Goal: Task Accomplishment & Management: Use online tool/utility

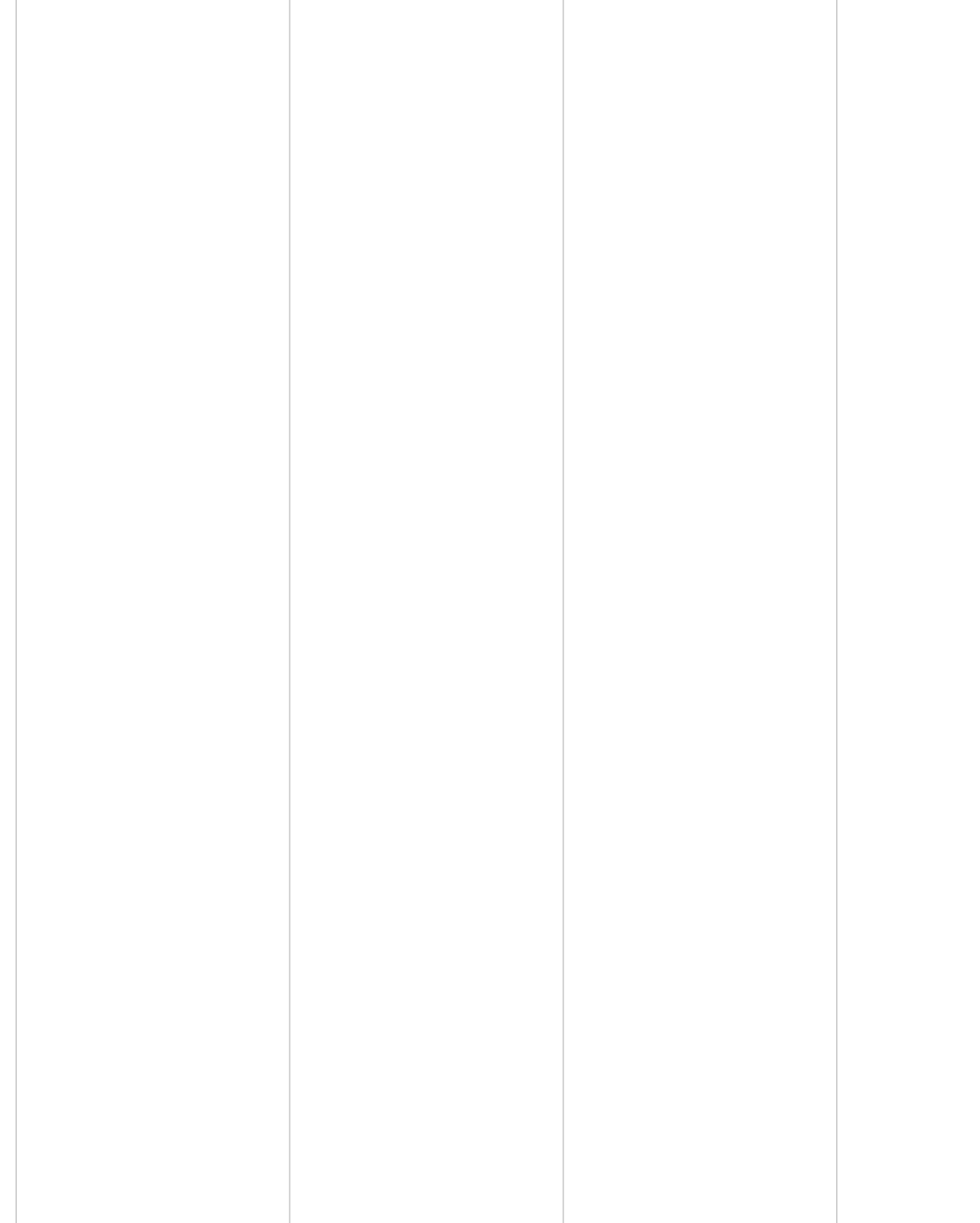
scroll to position [211, 168]
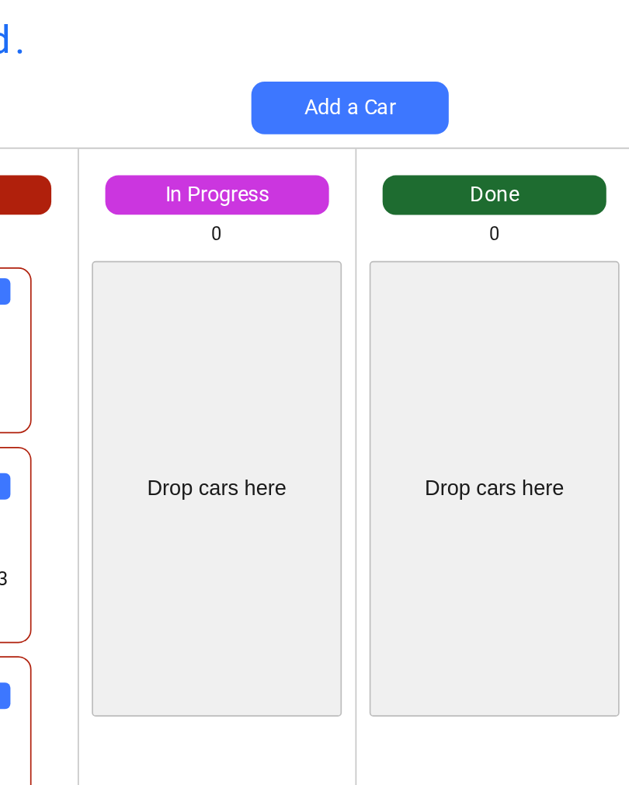
scroll to position [0, 34]
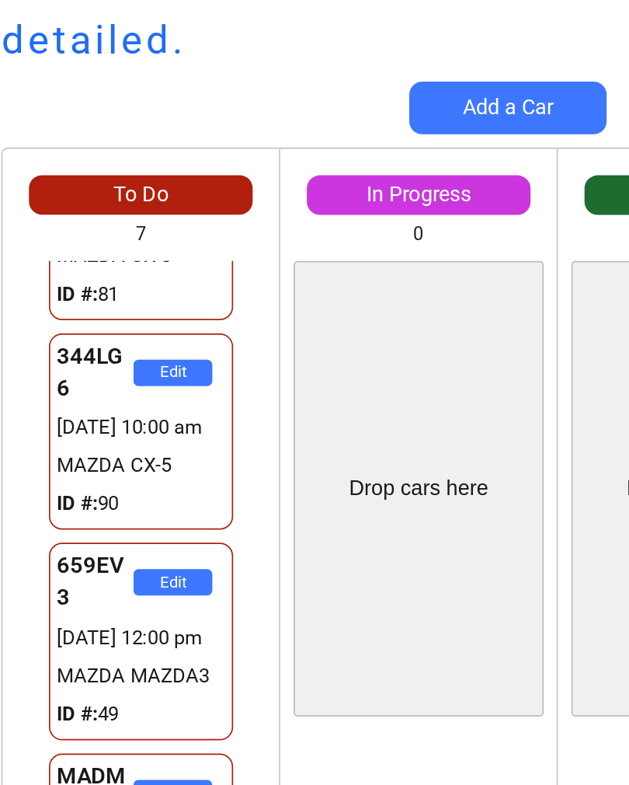
scroll to position [65, 0]
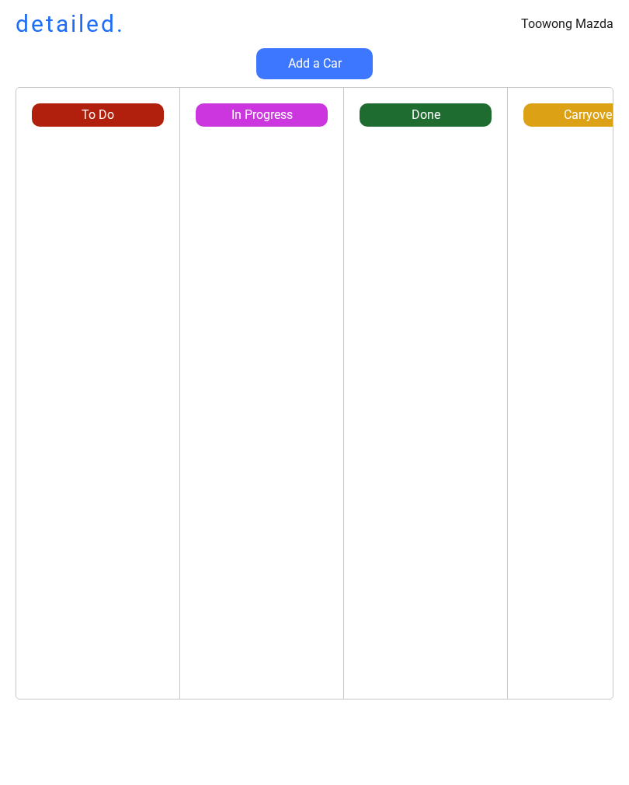
scroll to position [0, 15]
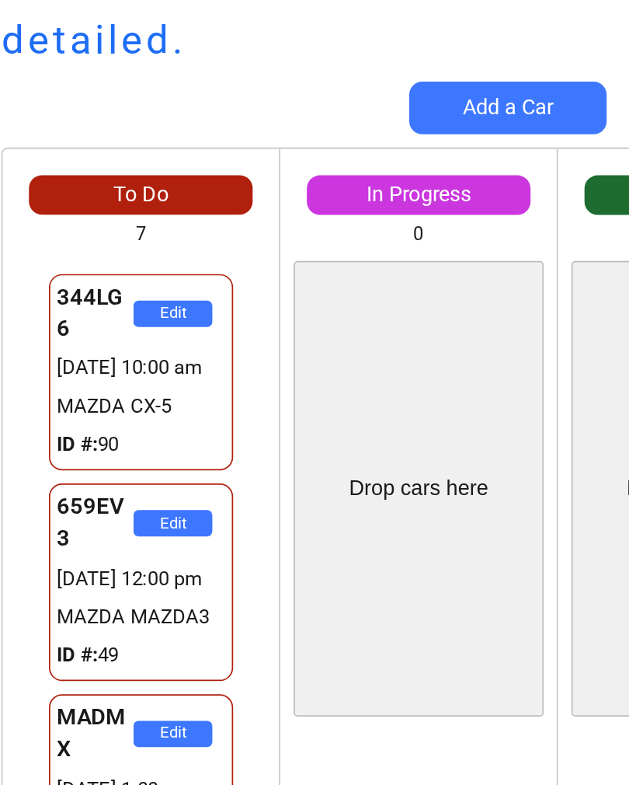
scroll to position [105, 0]
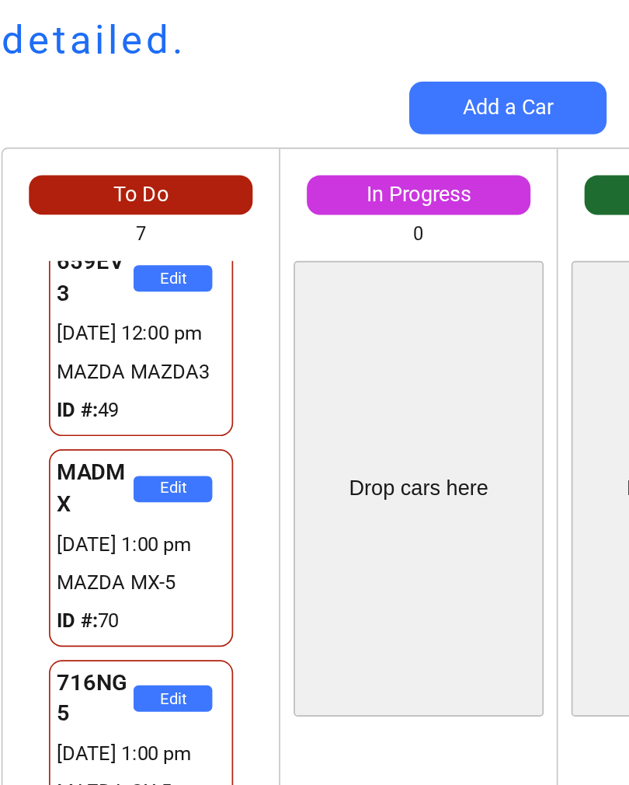
scroll to position [245, 0]
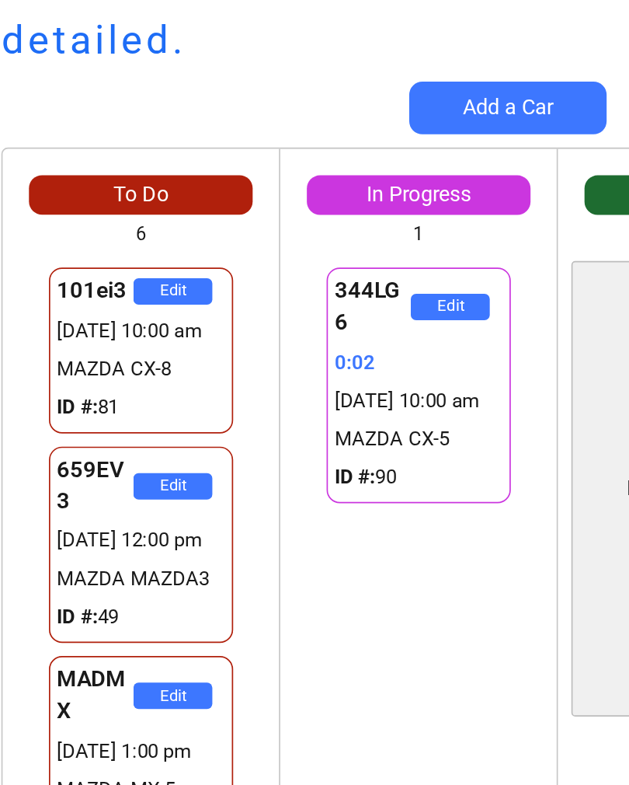
scroll to position [924, 0]
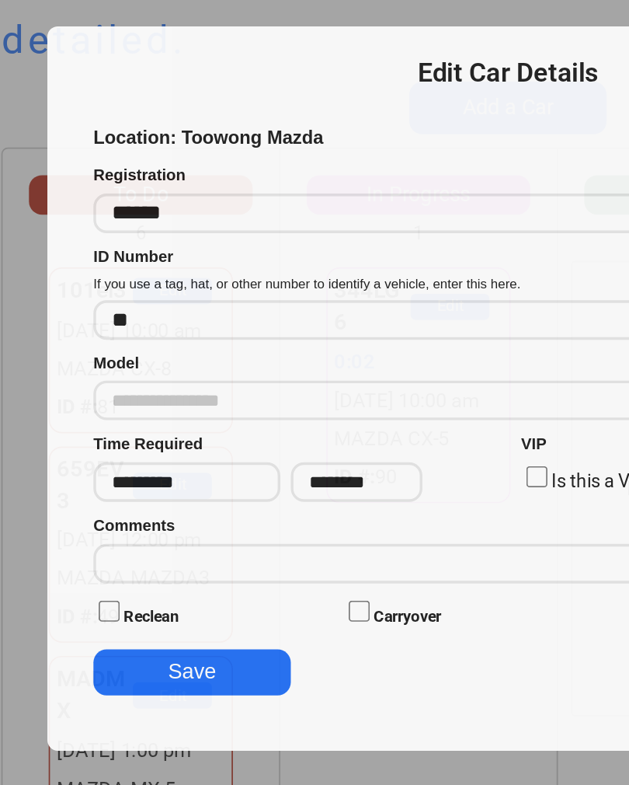
type input "**********"
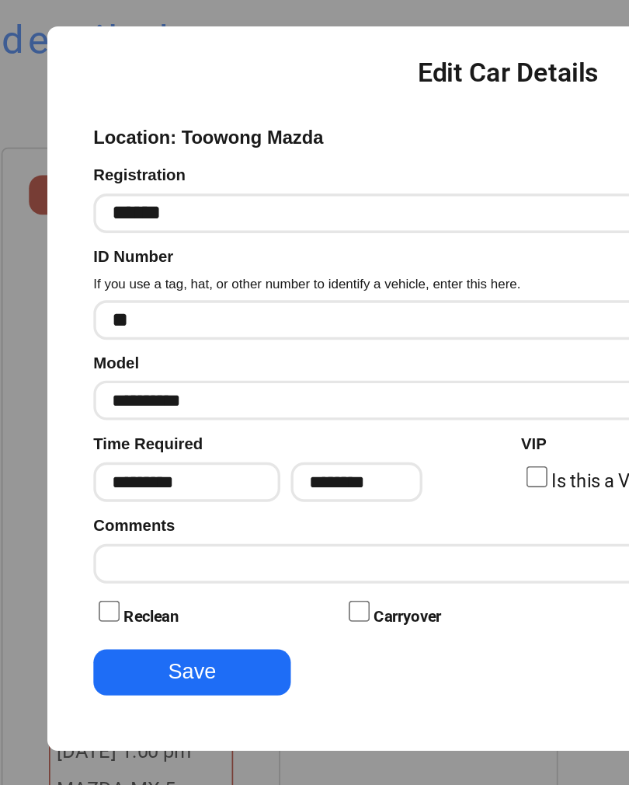
click at [241, 332] on input "input" at bounding box center [318, 332] width 497 height 23
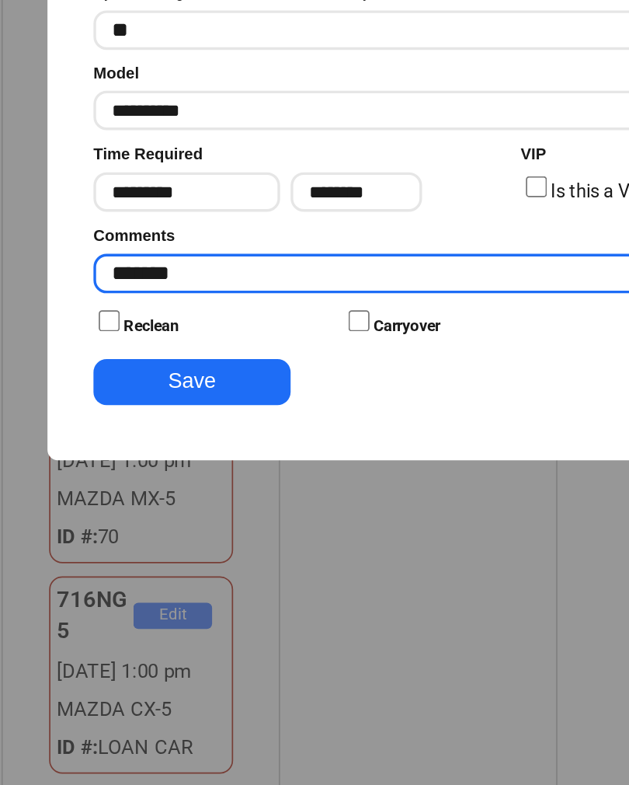
click at [142, 383] on button "Save" at bounding box center [128, 396] width 117 height 27
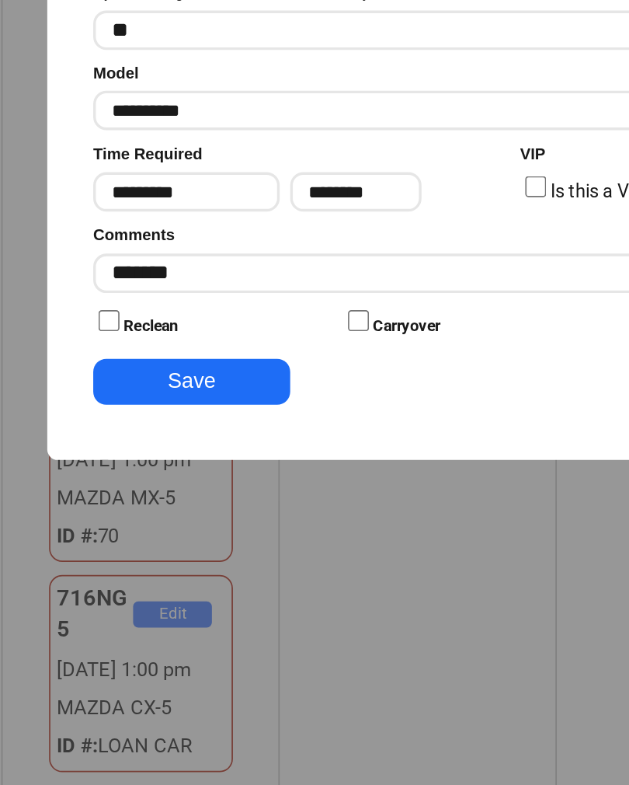
click at [295, 321] on input "input" at bounding box center [318, 332] width 497 height 23
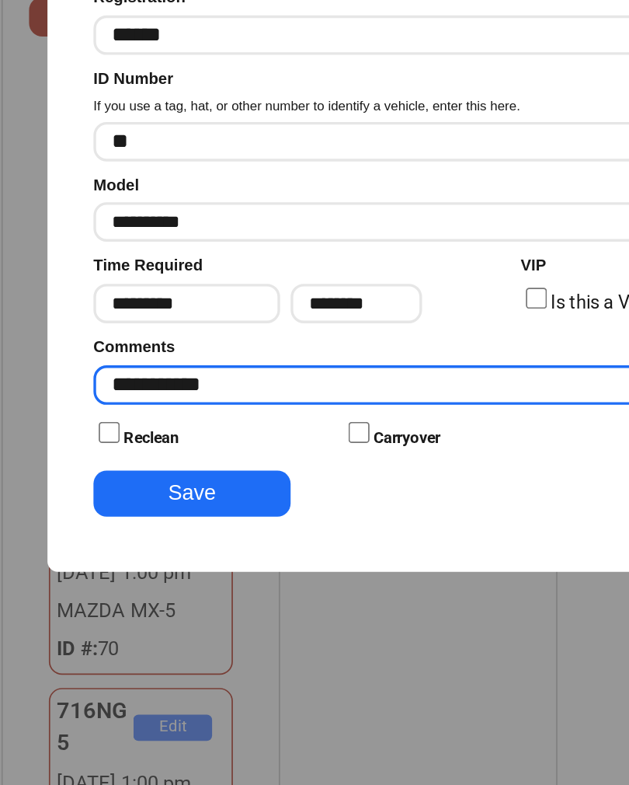
type input "**********"
click at [106, 383] on button "Save" at bounding box center [128, 396] width 117 height 27
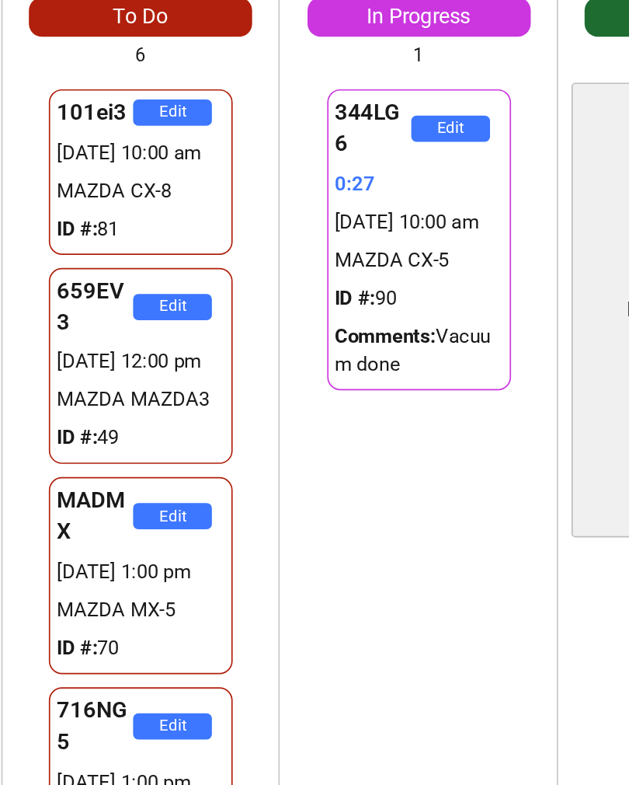
scroll to position [0, 2]
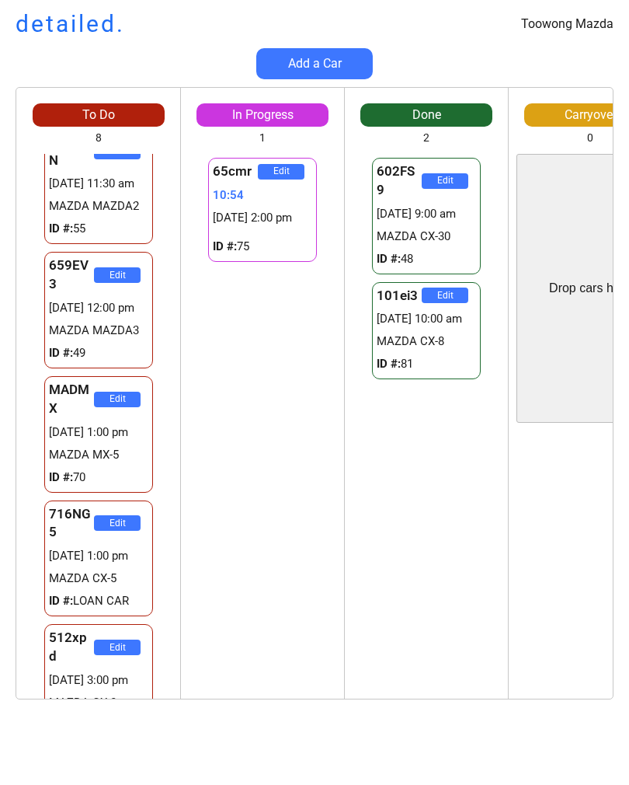
scroll to position [1310, 0]
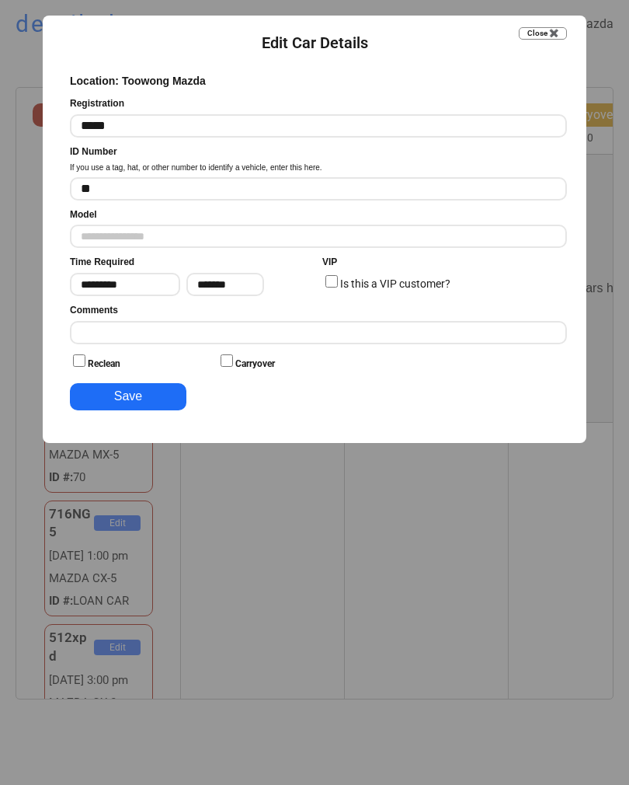
click at [118, 324] on input "input" at bounding box center [318, 332] width 497 height 23
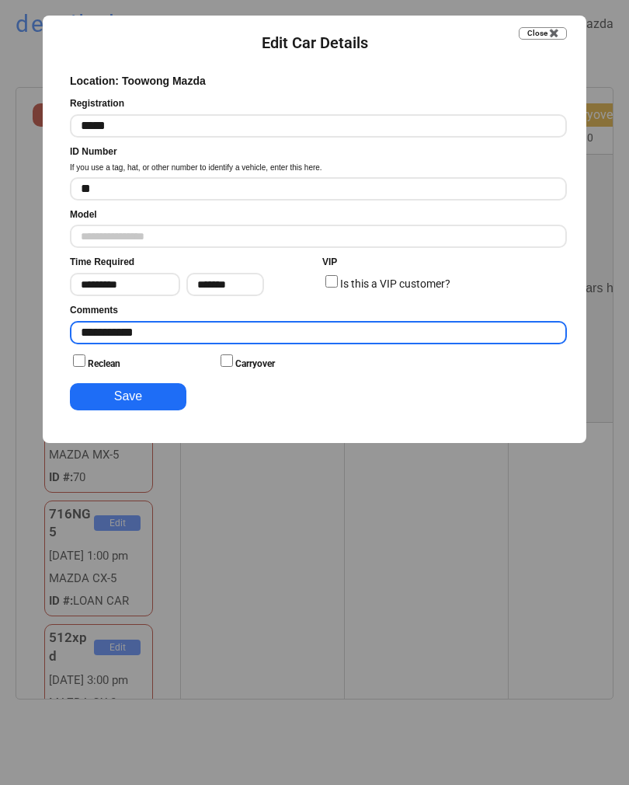
type input "**********"
click at [114, 394] on button "Save" at bounding box center [128, 396] width 117 height 27
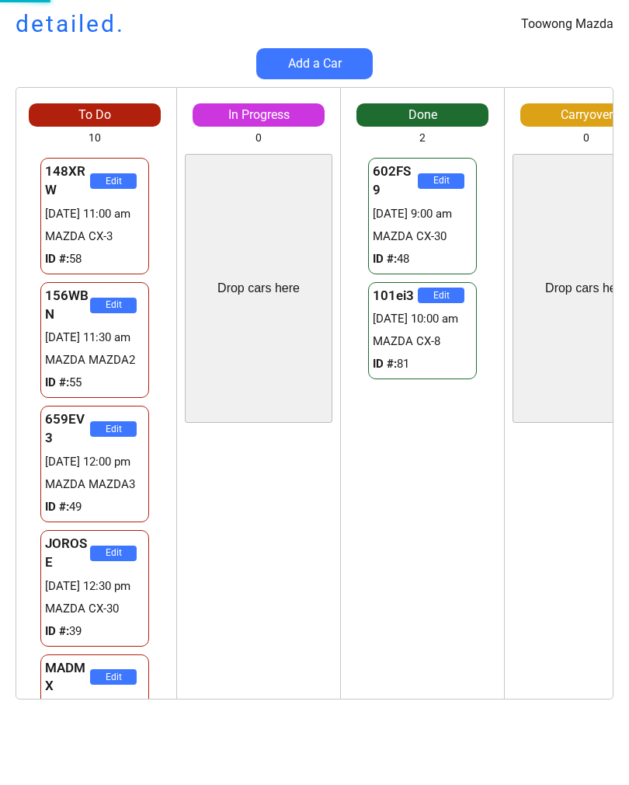
scroll to position [1117, 0]
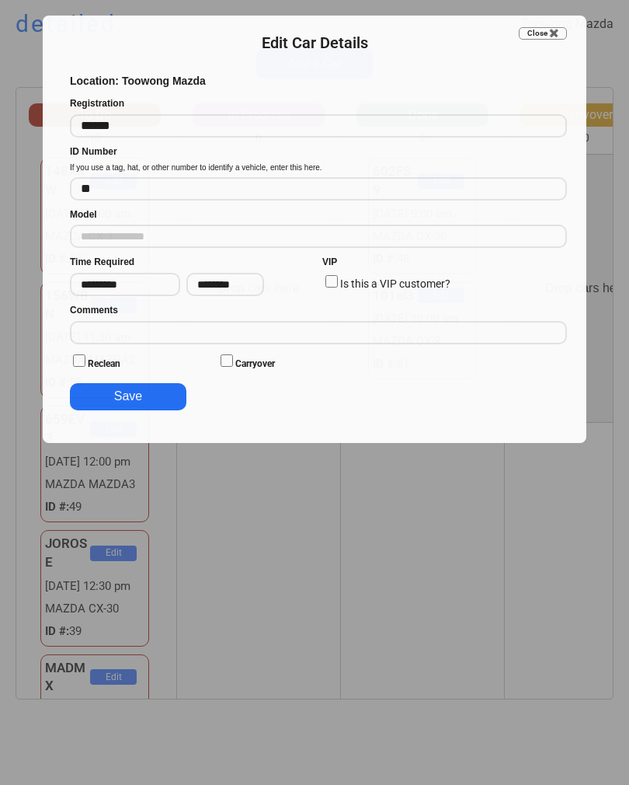
type input "**********"
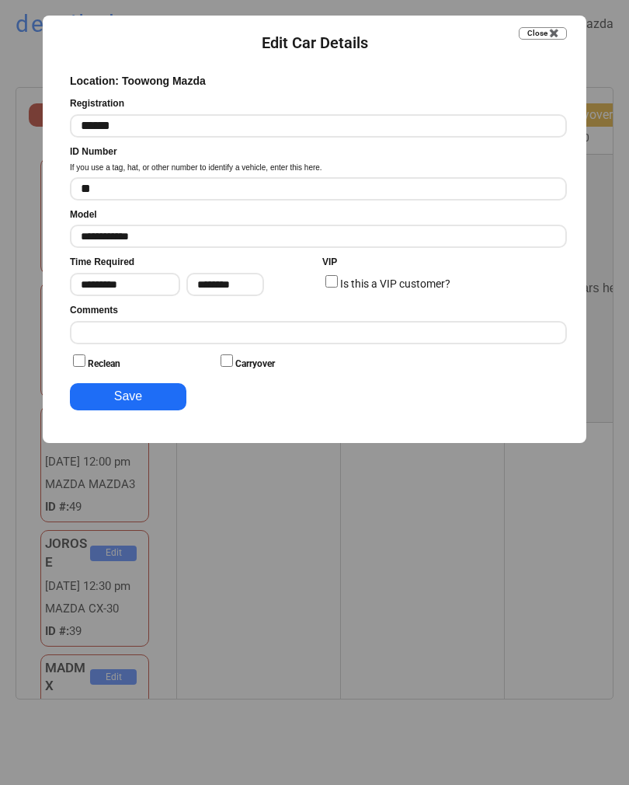
click at [322, 336] on input "input" at bounding box center [318, 332] width 497 height 23
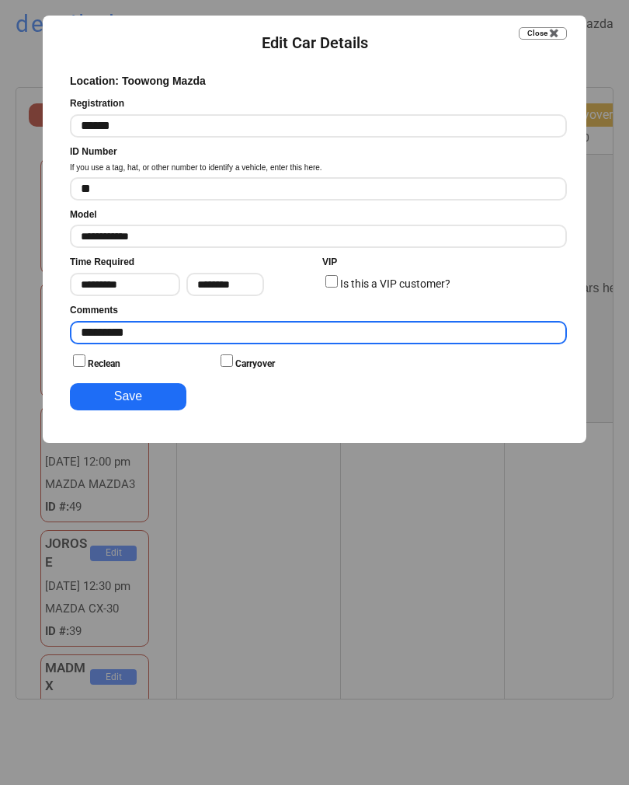
type input "*********"
click at [121, 390] on button "Save" at bounding box center [128, 396] width 117 height 27
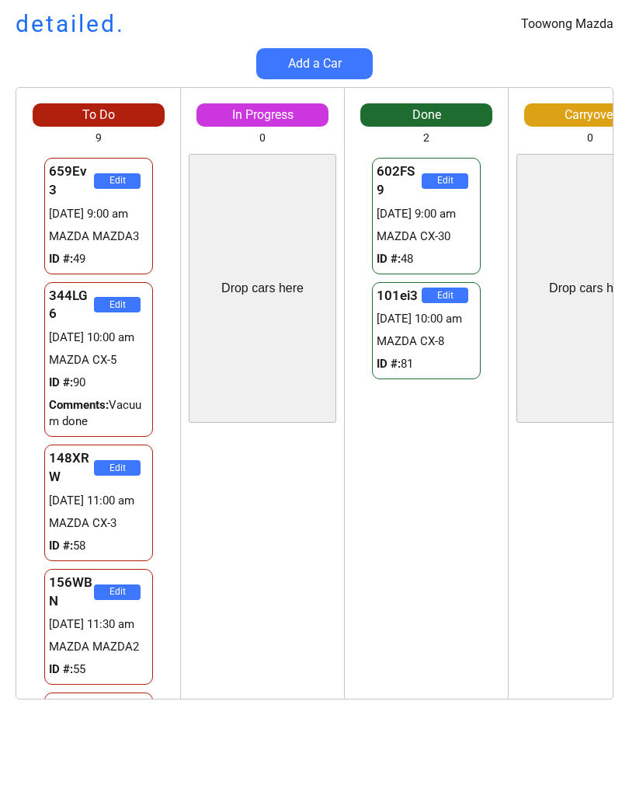
scroll to position [0, 0]
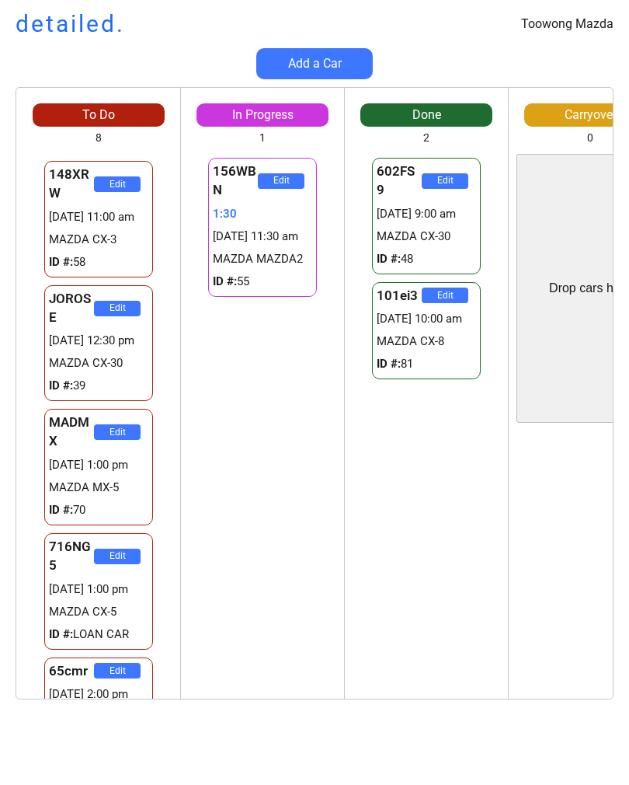
scroll to position [263, 0]
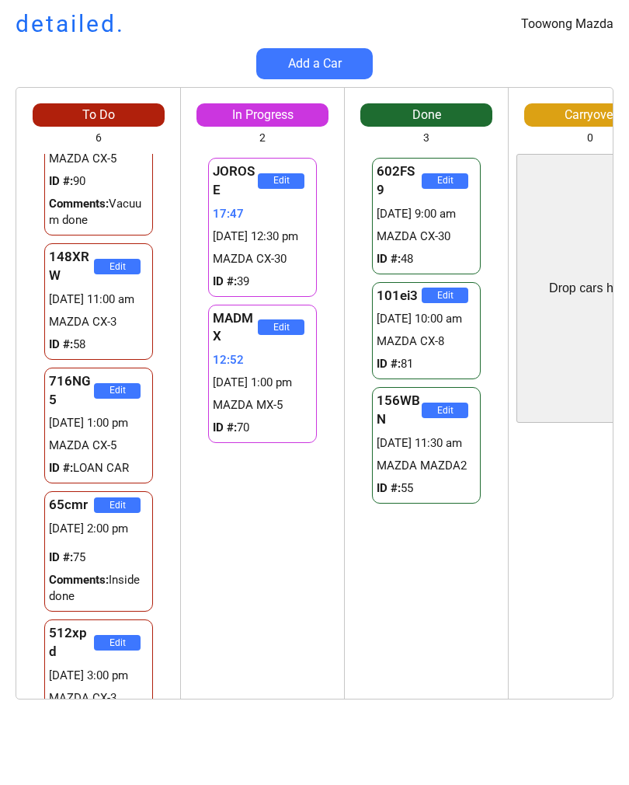
scroll to position [200, 0]
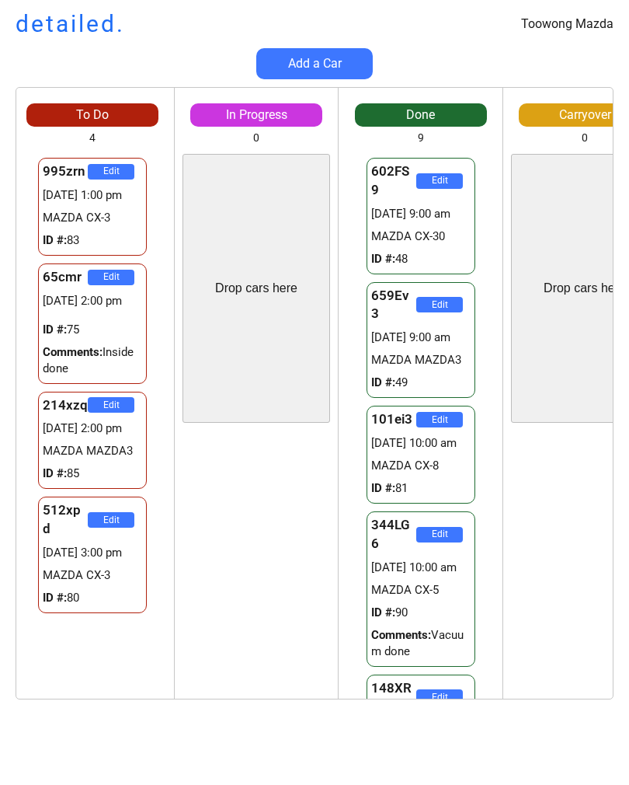
scroll to position [0, 5]
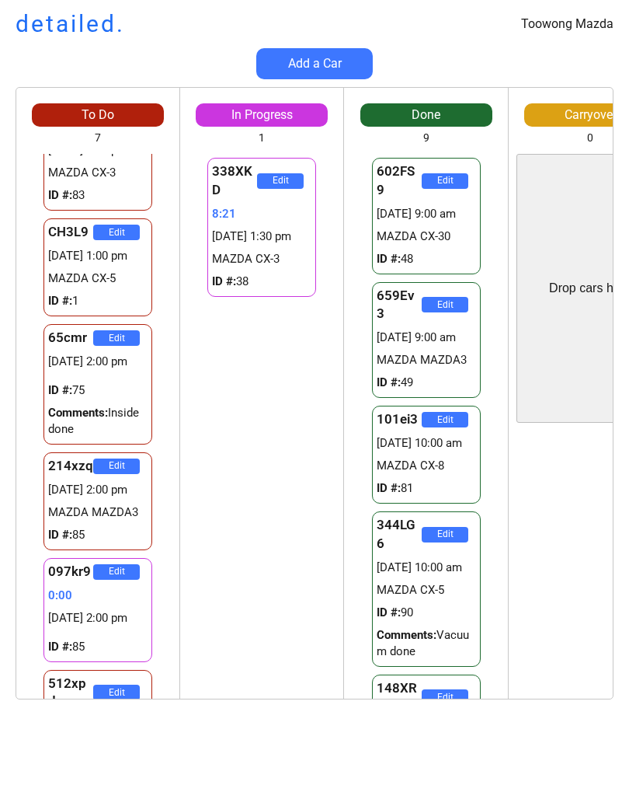
scroll to position [125, 0]
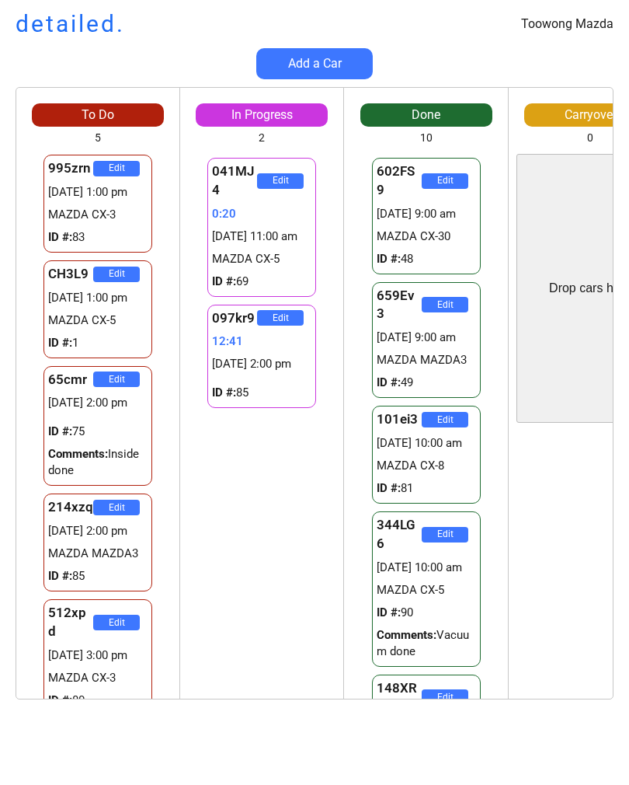
scroll to position [2, 0]
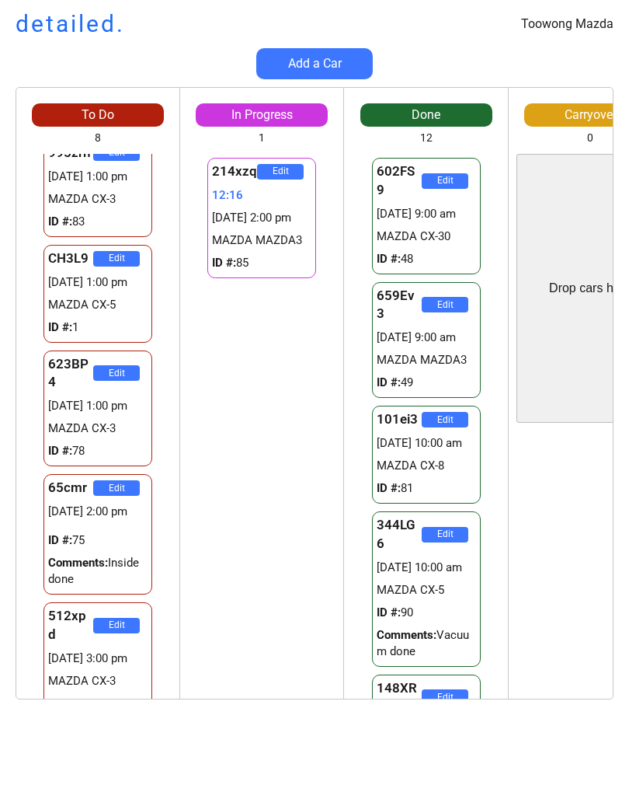
scroll to position [371, 0]
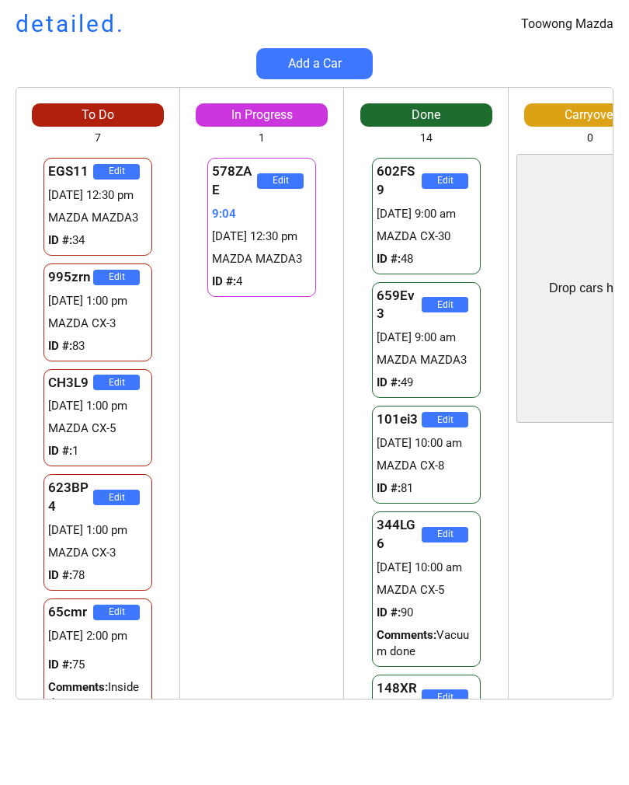
click at [576, 394] on div "Drop cars here" at bounding box center [591, 288] width 148 height 269
click at [583, 374] on div "Drop cars here" at bounding box center [591, 288] width 148 height 269
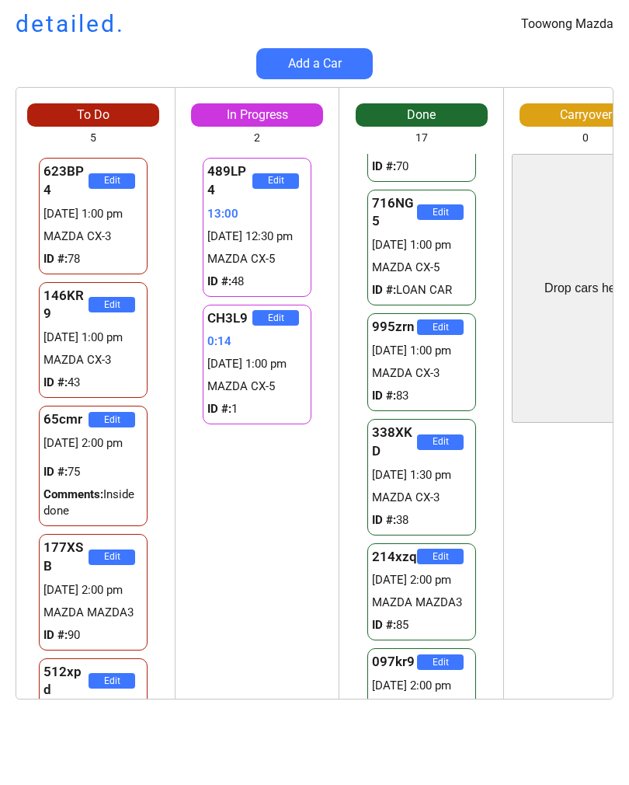
scroll to position [1457, 0]
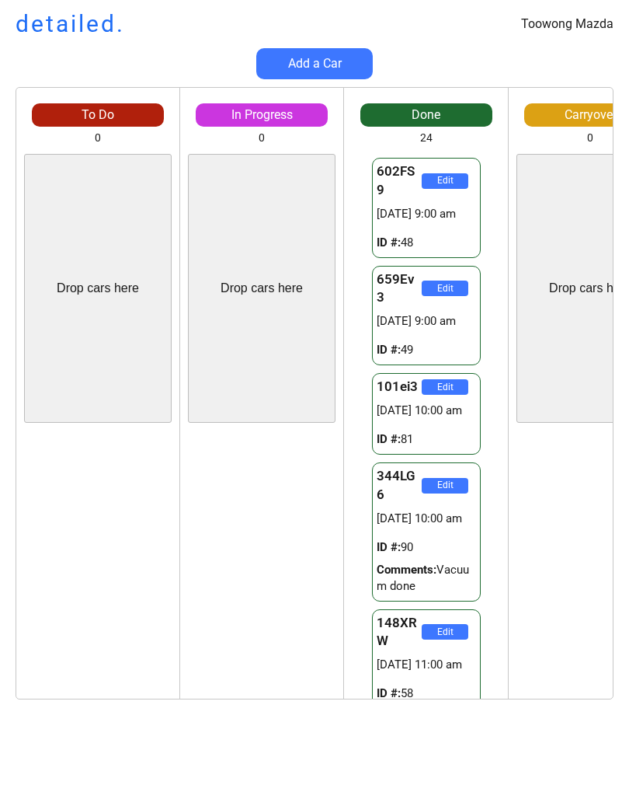
click at [336, 779] on div "Toowong Mazda detailed. Add a Car To Do 0 Drop cars here Edit In Progress 0 Dro…" at bounding box center [314, 392] width 629 height 785
